Goal: Find specific page/section: Find specific page/section

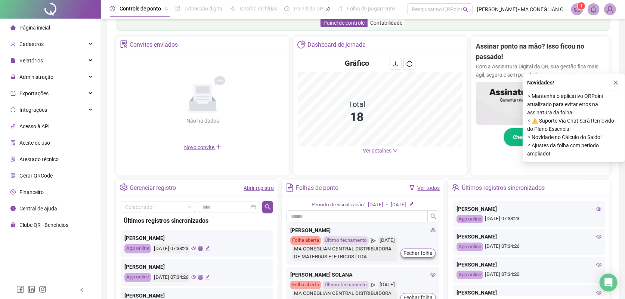
scroll to position [186, 0]
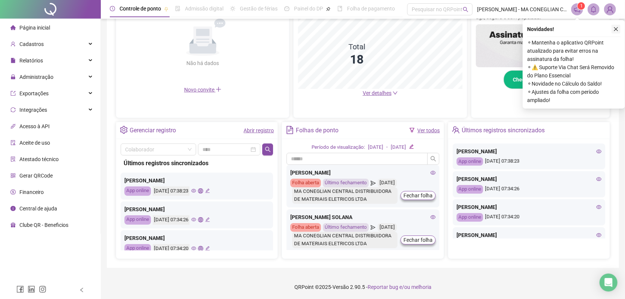
click at [616, 27] on icon "close" at bounding box center [615, 29] width 5 height 5
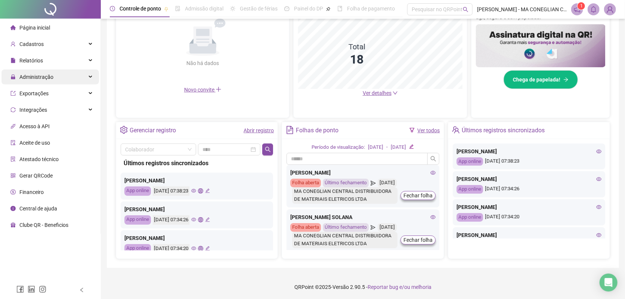
click at [68, 77] on div "Administração" at bounding box center [49, 76] width 97 height 15
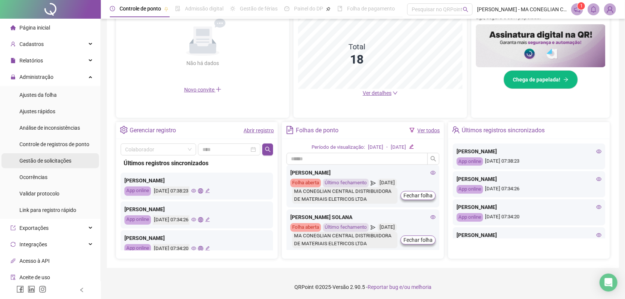
click at [78, 161] on li "Gestão de solicitações" at bounding box center [49, 160] width 97 height 15
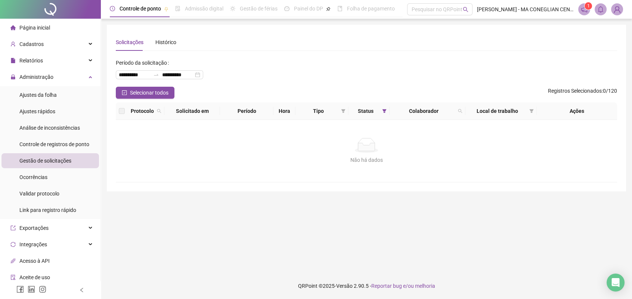
click at [80, 4] on div at bounding box center [50, 9] width 101 height 19
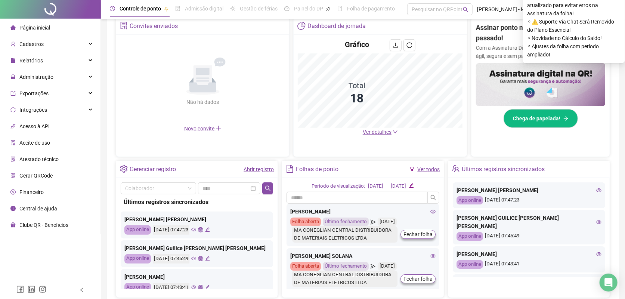
scroll to position [93, 0]
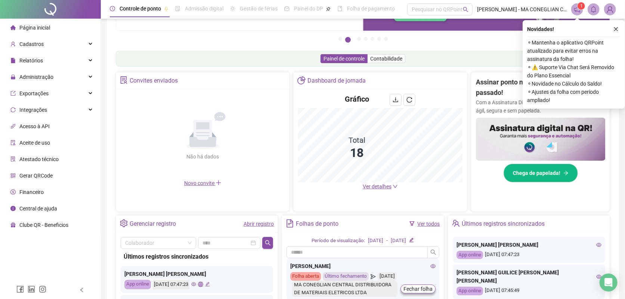
click at [613, 31] on button "button" at bounding box center [615, 29] width 9 height 9
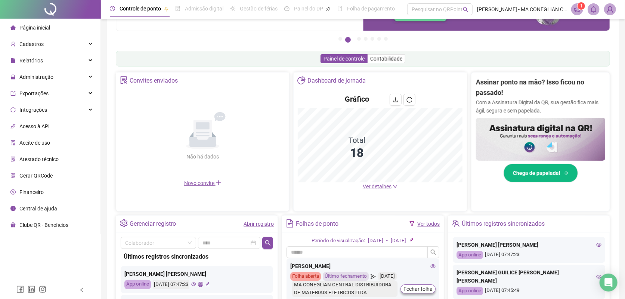
click at [286, 212] on main "Convites enviados Não há dados Não há dados Novo convite Dashboard de jornada G…" at bounding box center [363, 212] width 494 height 280
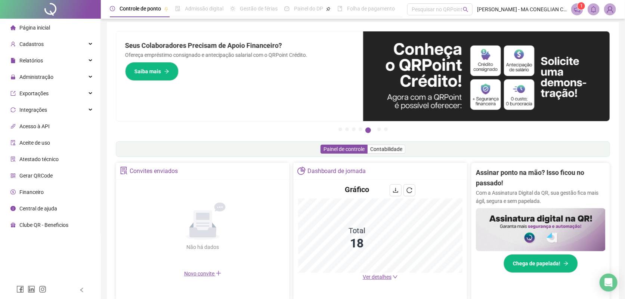
scroll to position [0, 0]
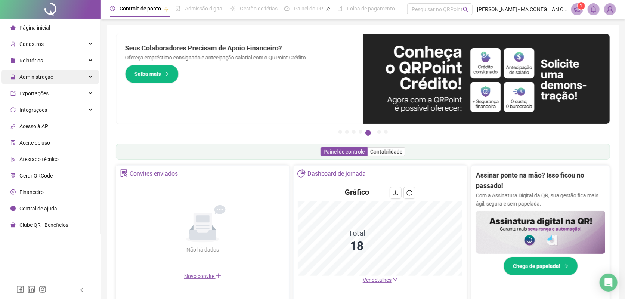
click at [89, 83] on div "Administração" at bounding box center [49, 76] width 97 height 15
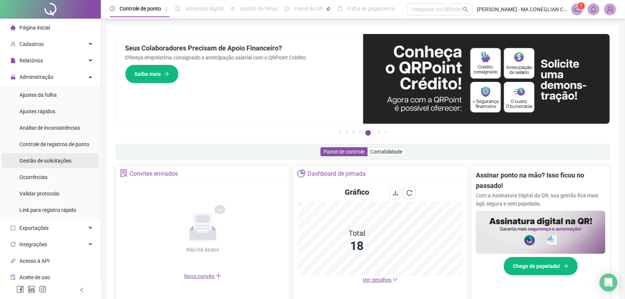
click at [76, 161] on li "Gestão de solicitações" at bounding box center [49, 160] width 97 height 15
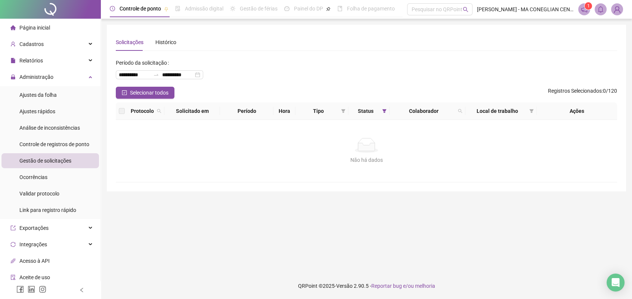
click at [74, 5] on div at bounding box center [50, 9] width 101 height 19
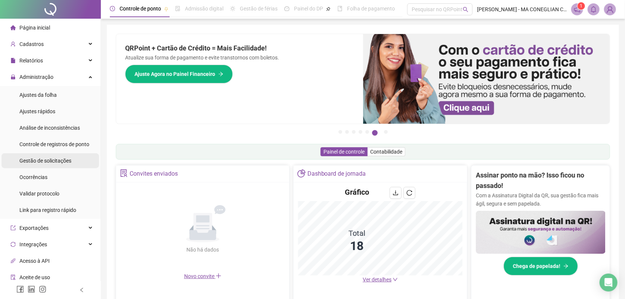
click at [82, 156] on li "Gestão de solicitações" at bounding box center [49, 160] width 97 height 15
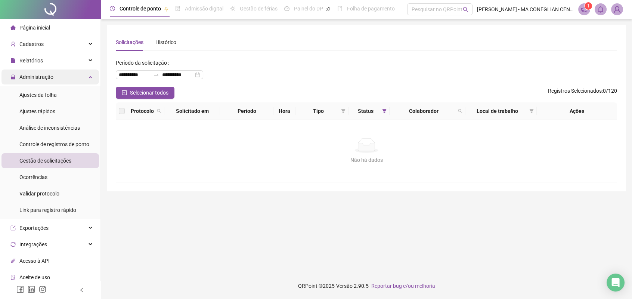
click at [85, 74] on div "Administração" at bounding box center [49, 76] width 97 height 15
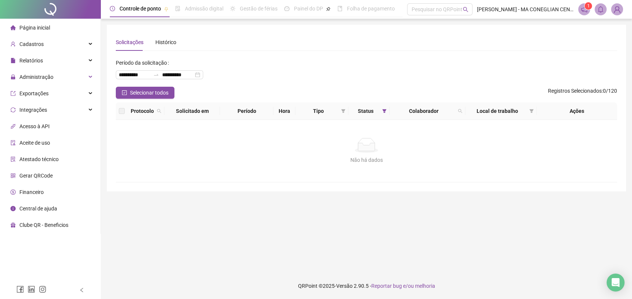
click at [67, 7] on div at bounding box center [50, 9] width 101 height 19
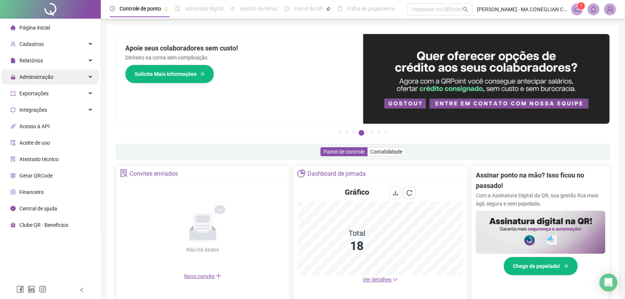
click at [85, 79] on div "Administração" at bounding box center [49, 76] width 97 height 15
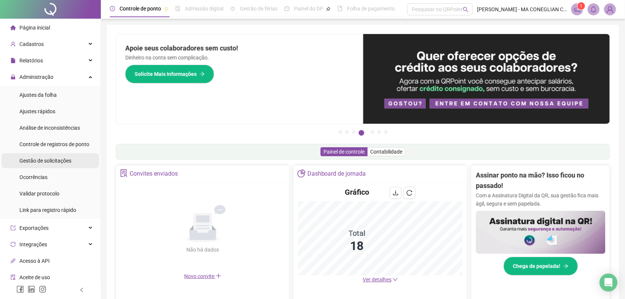
click at [82, 165] on li "Gestão de solicitações" at bounding box center [49, 160] width 97 height 15
